Goal: Task Accomplishment & Management: Manage account settings

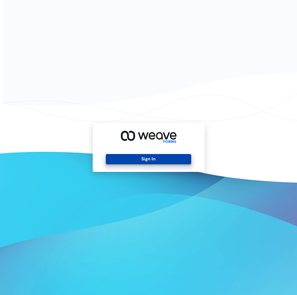
click at [151, 161] on button "Sign In" at bounding box center [148, 159] width 85 height 10
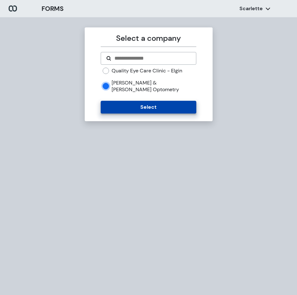
click at [142, 102] on button "Select" at bounding box center [148, 107] width 95 height 13
